Goal: Obtain resource: Download file/media

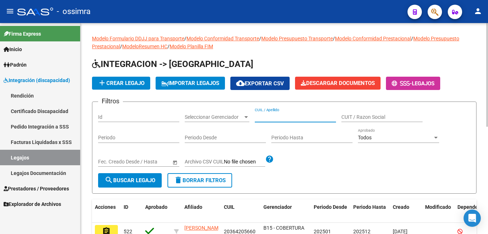
click at [282, 119] on input "CUIL / Apellido" at bounding box center [295, 117] width 81 height 6
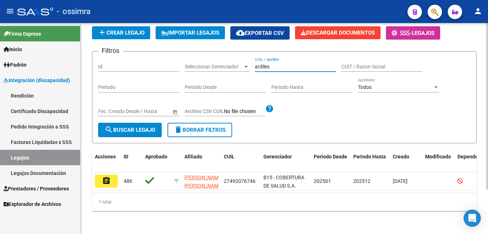
scroll to position [56, 0]
click at [488, 140] on html "menu - ossimra person Firma Express Inicio Instructivos Contacto OS [PERSON_NAM…" at bounding box center [244, 117] width 488 height 234
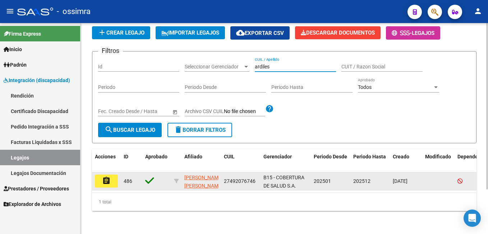
type input "ardiles"
click at [102, 177] on mat-icon "assignment" at bounding box center [106, 180] width 9 height 9
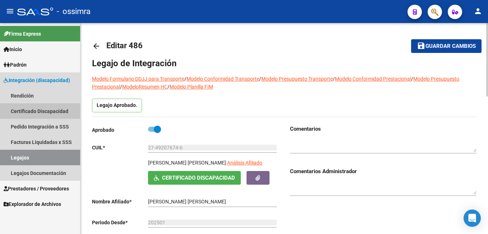
click at [26, 106] on link "Certificado Discapacidad" at bounding box center [40, 110] width 80 height 15
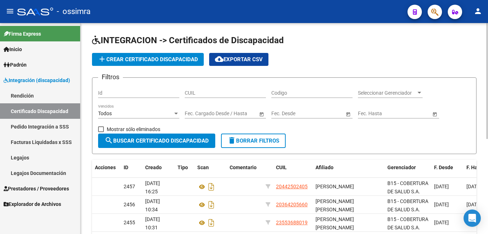
click at [238, 88] on div "CUIL" at bounding box center [225, 90] width 81 height 14
paste input "27-49207674-6"
type input "27-49207674-6"
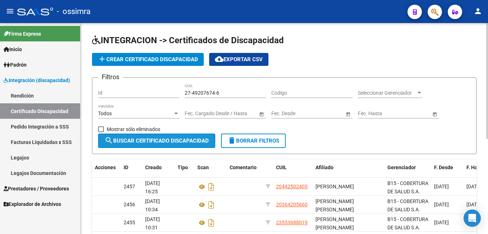
click at [158, 137] on span "search Buscar Certificado Discapacidad" at bounding box center [157, 140] width 104 height 6
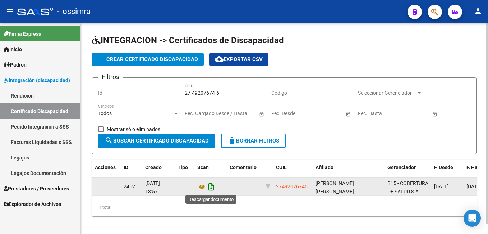
click at [210, 183] on icon "Descargar documento" at bounding box center [211, 187] width 9 height 12
